Goal: Task Accomplishment & Management: Manage account settings

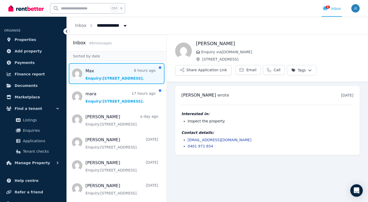
click at [115, 76] on span "Message list" at bounding box center [117, 73] width 100 height 21
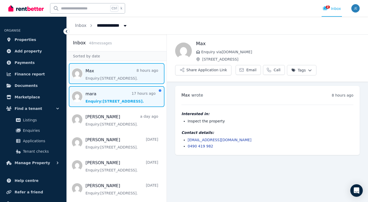
click at [111, 92] on span "Message list" at bounding box center [117, 96] width 100 height 21
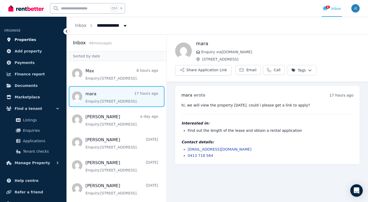
click at [32, 40] on link "Properties" at bounding box center [33, 39] width 58 height 10
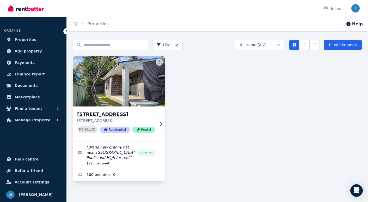
click at [131, 113] on h3 "[STREET_ADDRESS]" at bounding box center [116, 114] width 78 height 7
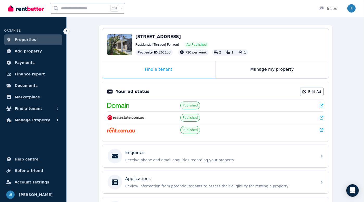
scroll to position [42, 0]
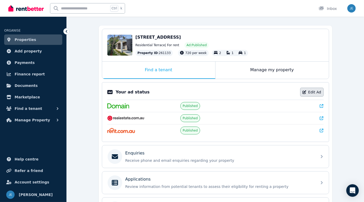
click at [308, 89] on link "Edit Ad" at bounding box center [311, 92] width 23 height 9
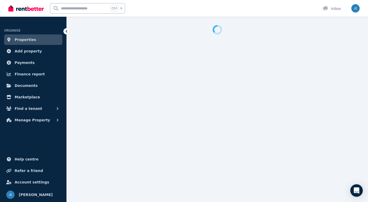
select select "**********"
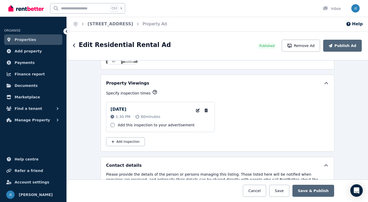
scroll to position [791, 0]
click at [34, 41] on link "Properties" at bounding box center [33, 39] width 58 height 10
